Goal: Go to known website: Access a specific website the user already knows

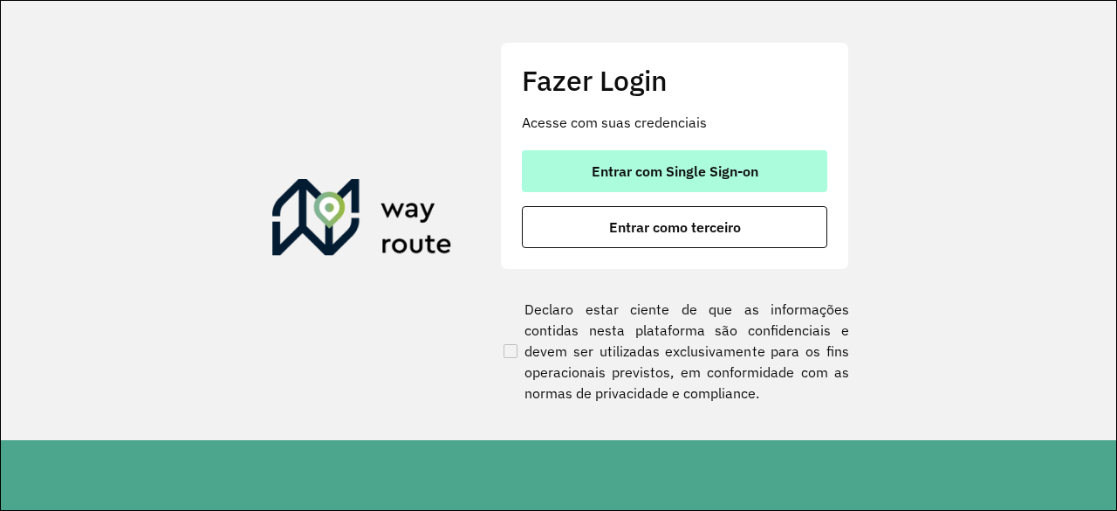
click at [655, 175] on span "Entrar com Single Sign-on" at bounding box center [675, 171] width 167 height 14
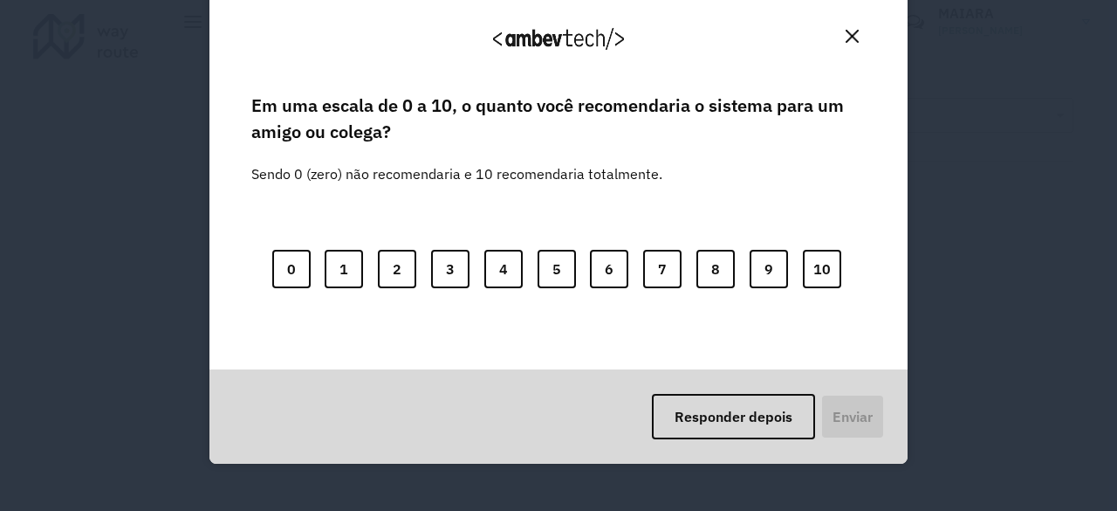
click at [849, 30] on img "Close" at bounding box center [852, 36] width 13 height 13
